Goal: Find specific page/section: Find specific page/section

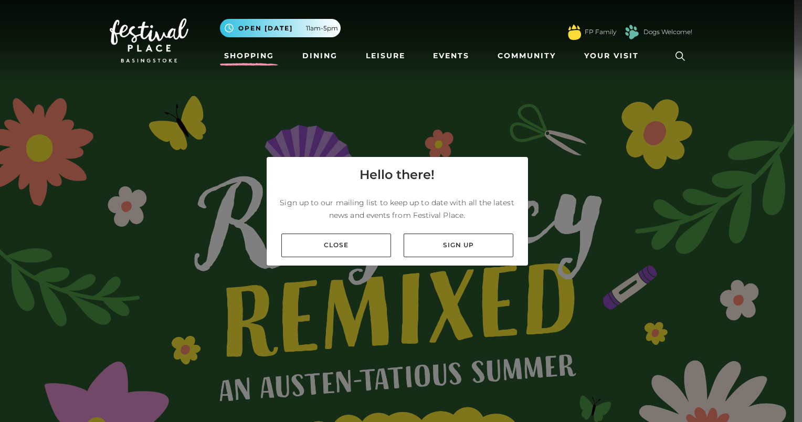
click at [248, 55] on link "Shopping" at bounding box center [249, 55] width 58 height 19
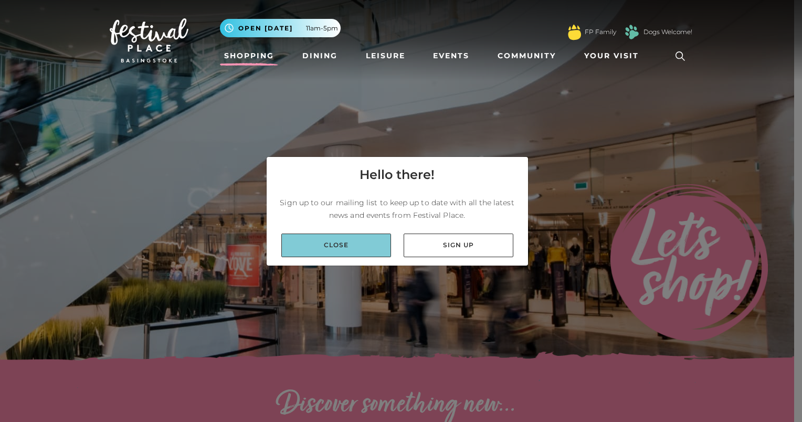
click at [317, 250] on link "Close" at bounding box center [336, 246] width 110 height 24
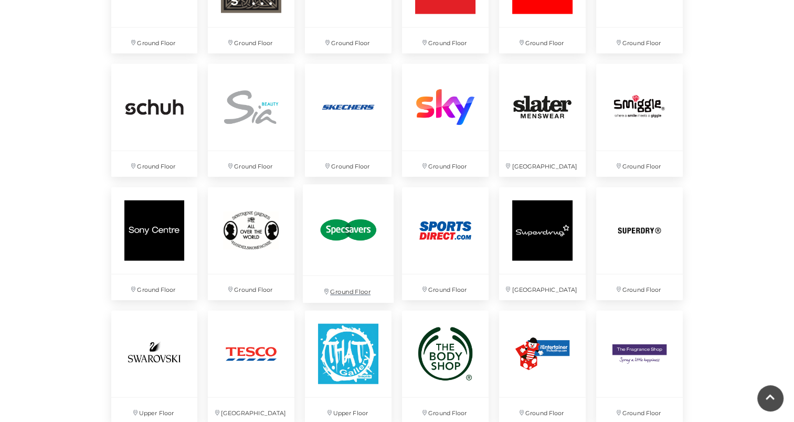
scroll to position [2362, 0]
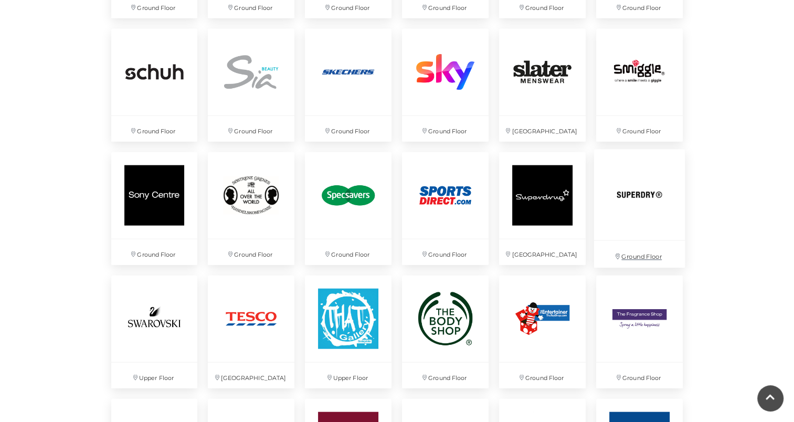
click at [633, 195] on img at bounding box center [639, 195] width 91 height 91
